Goal: Task Accomplishment & Management: Manage account settings

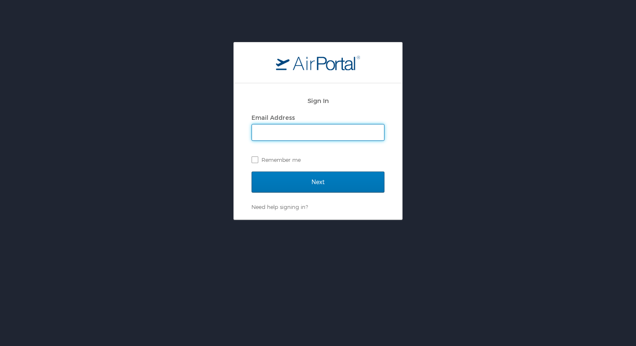
type input "whitney.burchill@cbtravel.com"
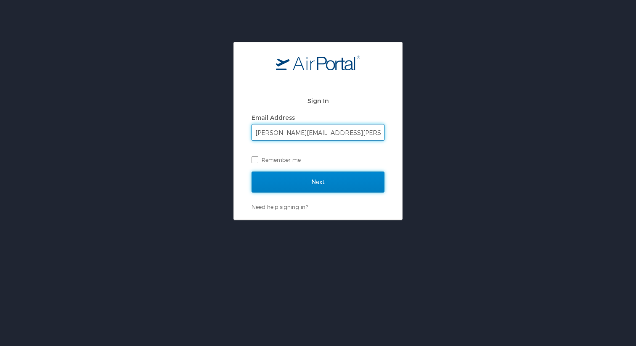
click at [309, 187] on input "Next" at bounding box center [317, 182] width 133 height 21
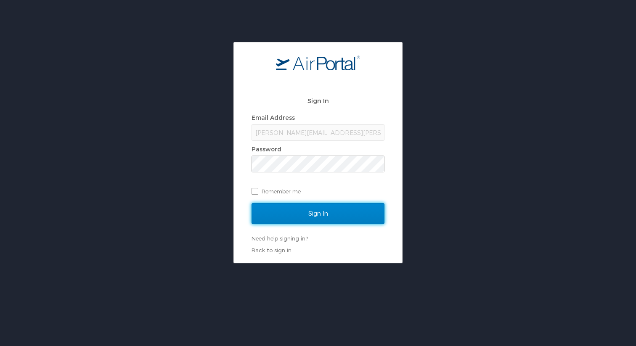
click at [272, 221] on input "Sign In" at bounding box center [317, 213] width 133 height 21
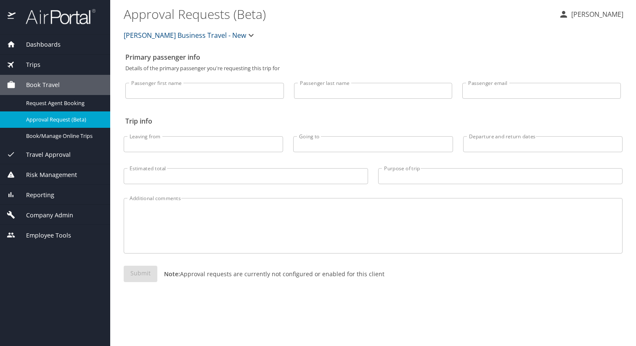
click at [150, 41] on button "Christopherson Business Travel - New" at bounding box center [189, 35] width 139 height 17
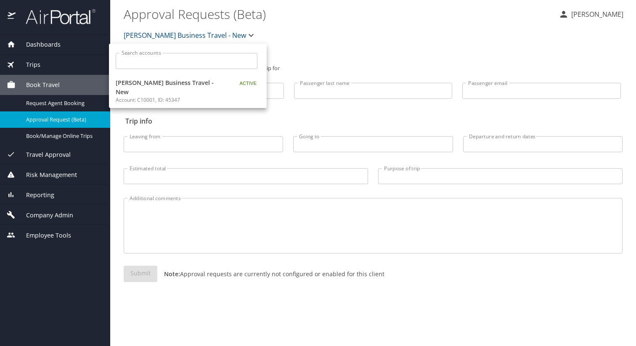
click at [148, 36] on div at bounding box center [318, 173] width 636 height 346
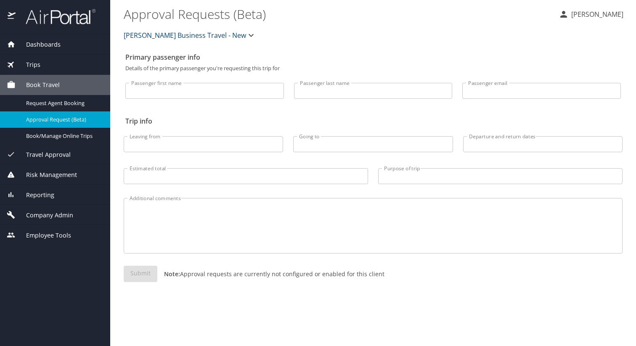
click at [50, 201] on div "Reporting" at bounding box center [55, 195] width 110 height 20
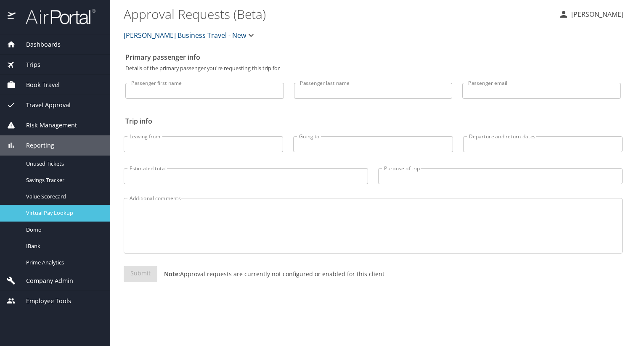
click at [50, 211] on span "Virtual Pay Lookup" at bounding box center [63, 213] width 74 height 8
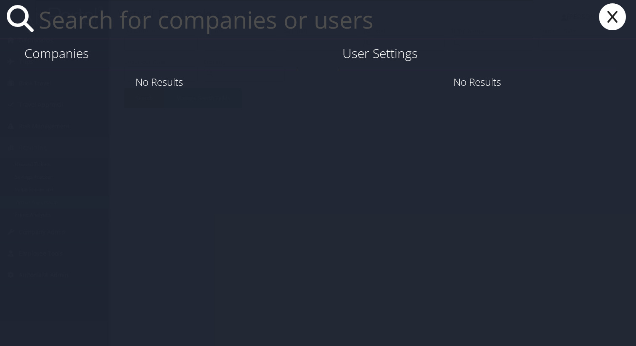
paste input "emily.pickell@nielsen.com"
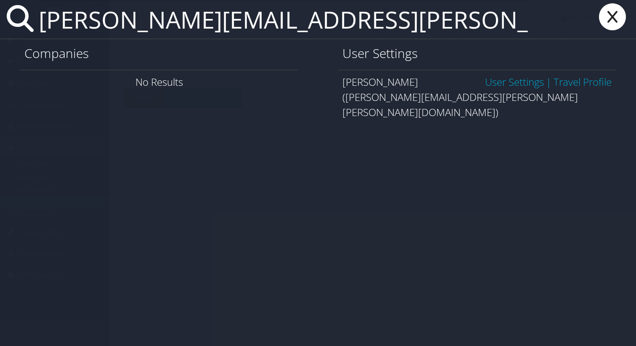
type input "emily.pickell@nielsen.com"
click at [575, 82] on link "Travel Profile" at bounding box center [582, 82] width 58 height 14
click at [505, 83] on link "User Settings" at bounding box center [514, 82] width 59 height 14
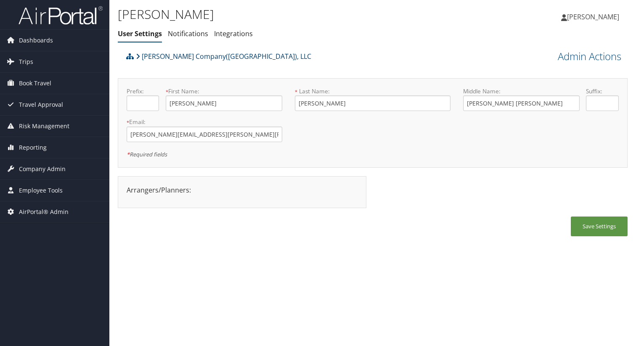
click at [172, 56] on link "[PERSON_NAME] Company([GEOGRAPHIC_DATA]), LLC" at bounding box center [223, 56] width 175 height 17
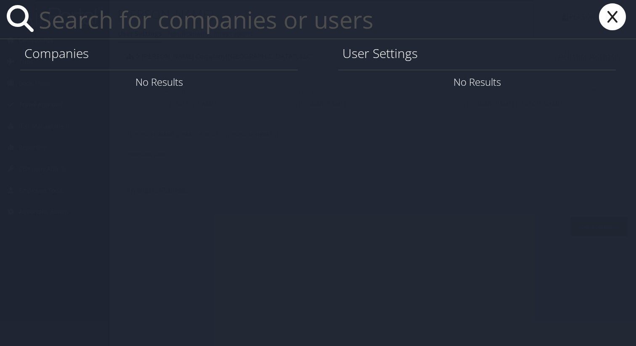
paste input "[EMAIL_ADDRESS][DOMAIN_NAME]"
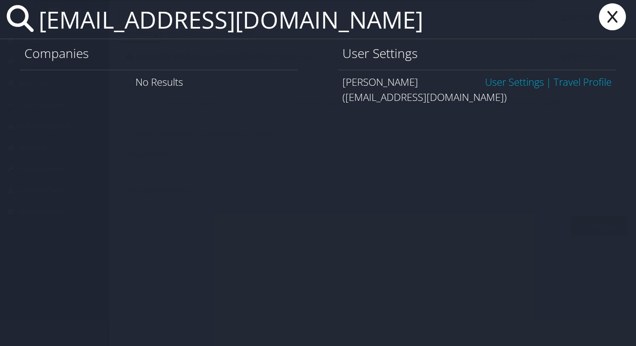
type input "wcarmichael@norfolkiron.com"
click at [577, 76] on link "Travel Profile" at bounding box center [582, 82] width 58 height 14
click at [501, 83] on link "User Settings" at bounding box center [514, 82] width 59 height 14
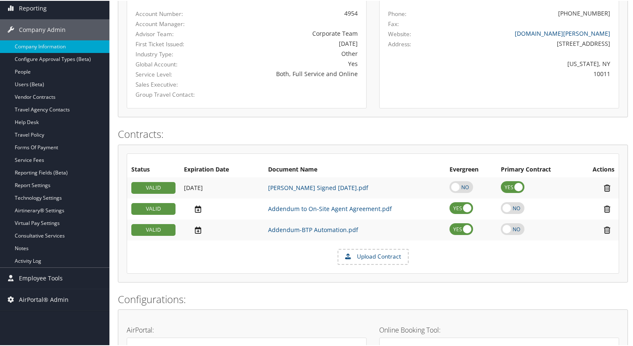
scroll to position [138, 0]
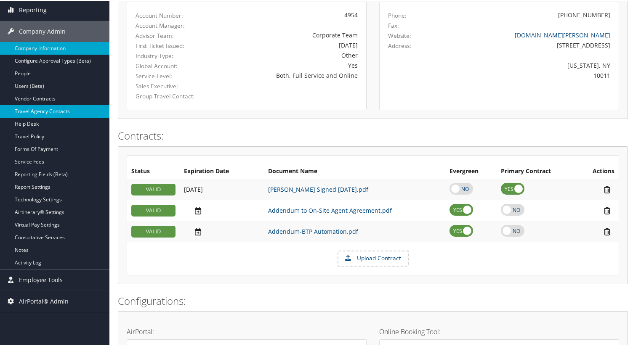
click at [65, 111] on link "Travel Agency Contacts" at bounding box center [54, 110] width 109 height 13
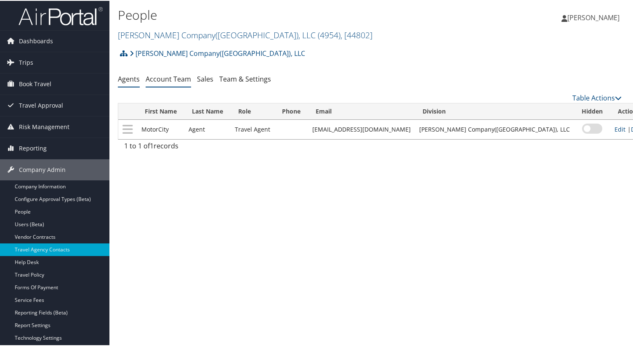
click at [159, 82] on link "Account Team" at bounding box center [168, 78] width 45 height 9
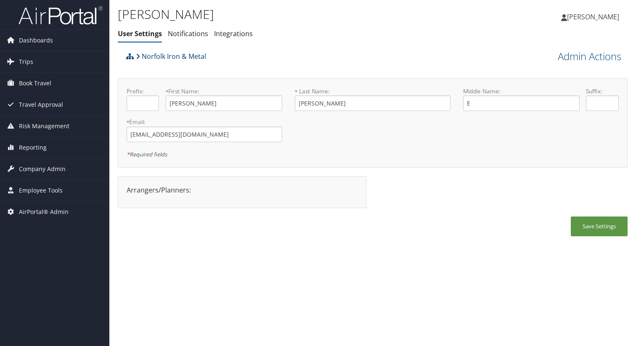
click at [175, 54] on link "Norfolk Iron & Metal" at bounding box center [171, 56] width 70 height 17
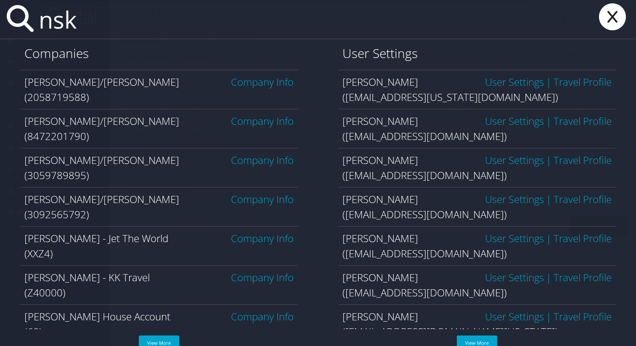
scroll to position [131, 0]
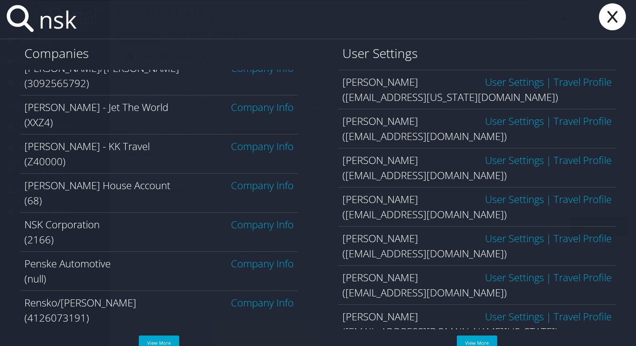
type input "nsk"
click at [263, 227] on link "Company Info" at bounding box center [262, 224] width 63 height 14
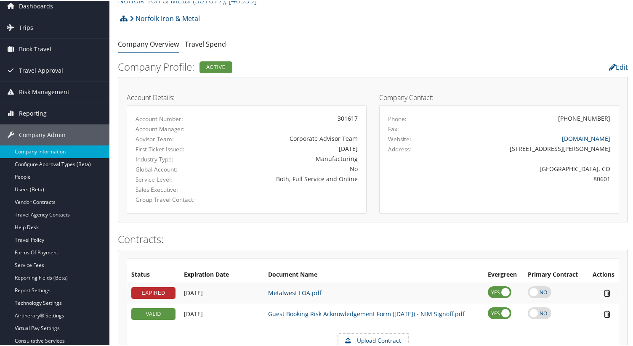
scroll to position [35, 0]
click at [61, 210] on link "Travel Agency Contacts" at bounding box center [54, 213] width 109 height 13
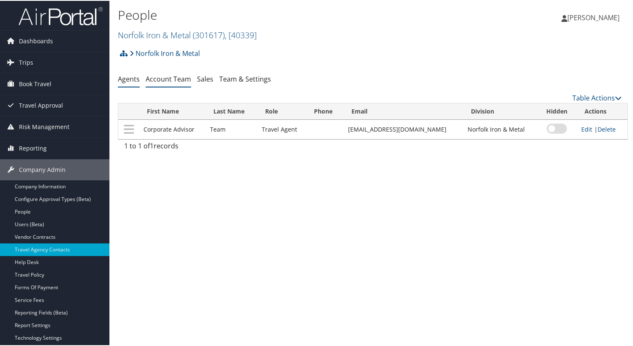
click at [185, 79] on link "Account Team" at bounding box center [168, 78] width 45 height 9
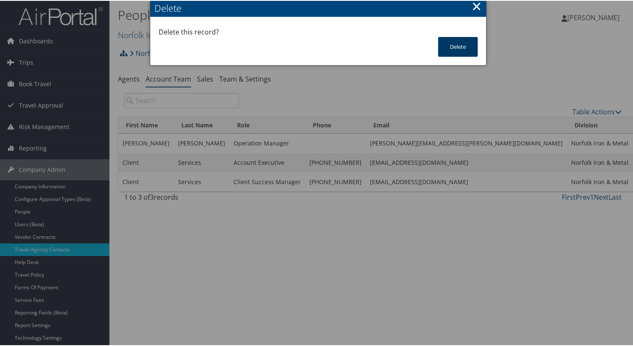
click at [450, 49] on button "Delete" at bounding box center [458, 46] width 40 height 20
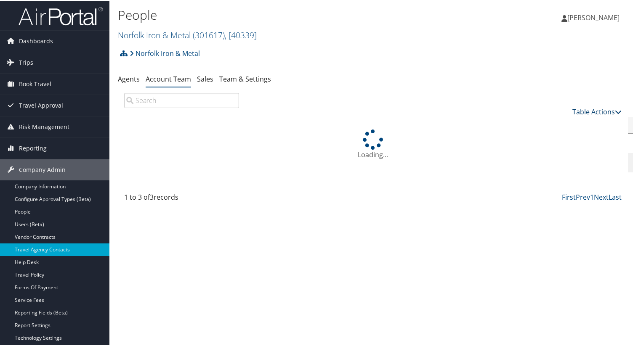
click at [601, 114] on link "Table Actions" at bounding box center [596, 110] width 49 height 9
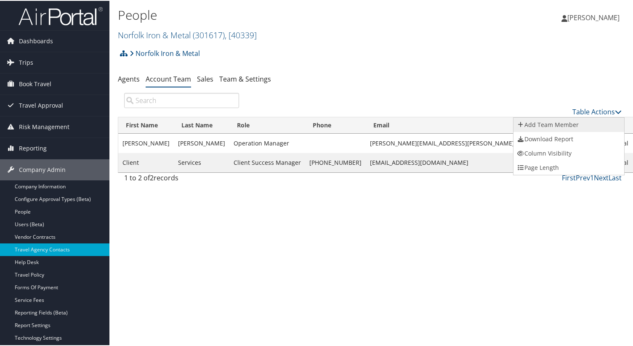
click at [574, 127] on link "Add Team Member" at bounding box center [568, 124] width 111 height 14
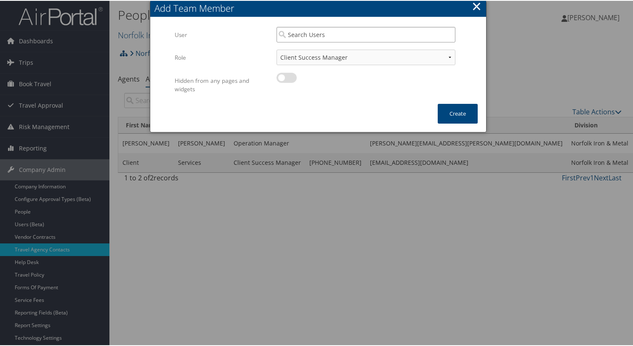
click at [363, 34] on input "search" at bounding box center [365, 34] width 179 height 16
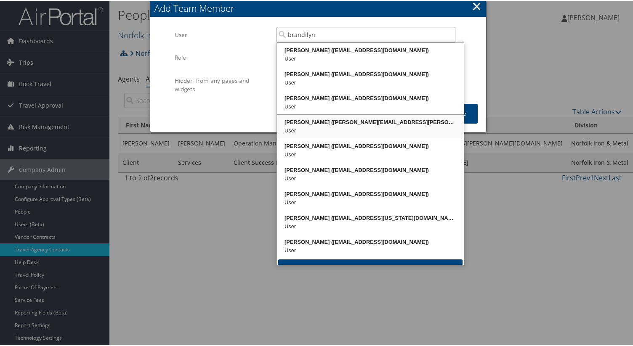
click at [330, 117] on div "Brandilyn Turner (brandilyn.turner@cbtravel.com)" at bounding box center [370, 121] width 184 height 8
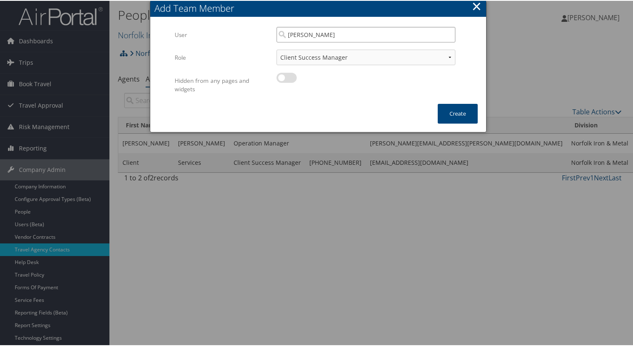
type input "Brandilyn Turner"
click at [344, 69] on div "Client Success Manager Account Executive Operations Manager" at bounding box center [365, 60] width 179 height 22
click at [344, 64] on div "Client Success Manager Account Executive Operations Manager" at bounding box center [365, 60] width 179 height 22
click at [344, 60] on select "Client Success Manager Account Executive Operations Manager" at bounding box center [365, 57] width 179 height 16
select select "AE"
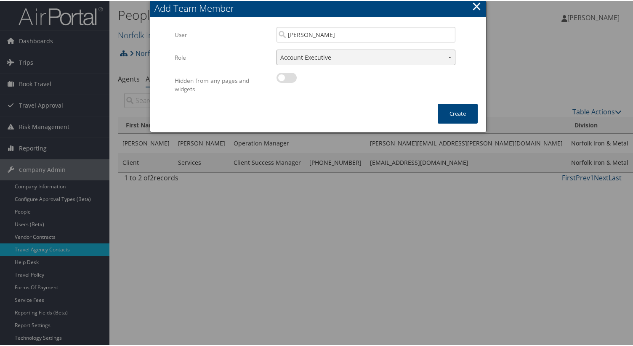
click at [276, 49] on select "Client Success Manager Account Executive Operations Manager" at bounding box center [365, 57] width 179 height 16
click at [453, 119] on button "Create" at bounding box center [457, 113] width 40 height 20
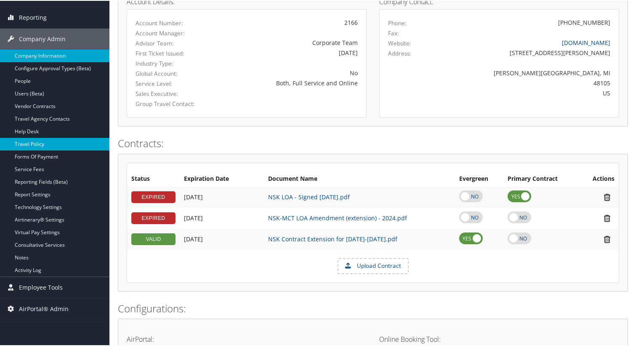
scroll to position [131, 0]
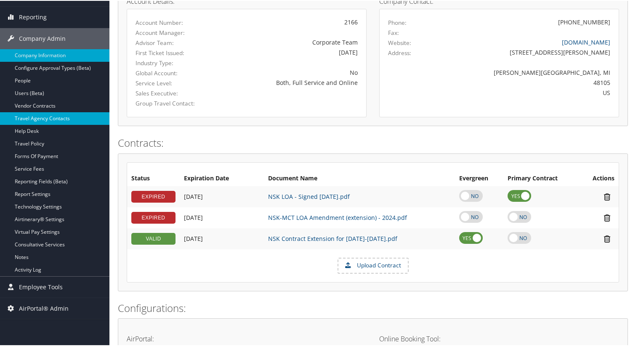
click at [62, 112] on link "Travel Agency Contacts" at bounding box center [54, 117] width 109 height 13
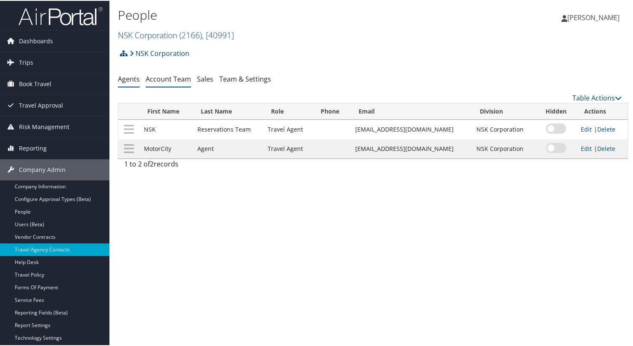
click at [173, 80] on link "Account Team" at bounding box center [168, 78] width 45 height 9
